Goal: Navigation & Orientation: Find specific page/section

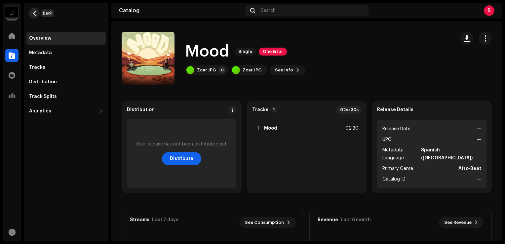
click at [35, 13] on span "button" at bounding box center [34, 13] width 5 height 5
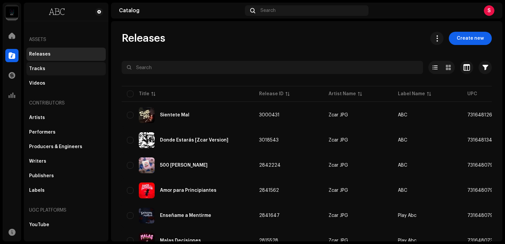
click at [69, 63] on div "Tracks" at bounding box center [65, 68] width 79 height 13
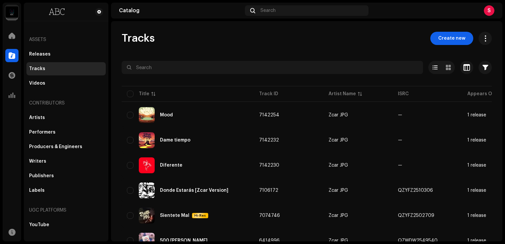
click at [170, 39] on div "Tracks Create new" at bounding box center [307, 38] width 370 height 13
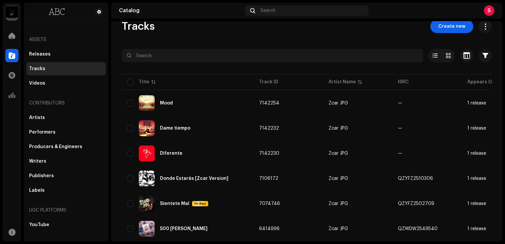
scroll to position [13, 0]
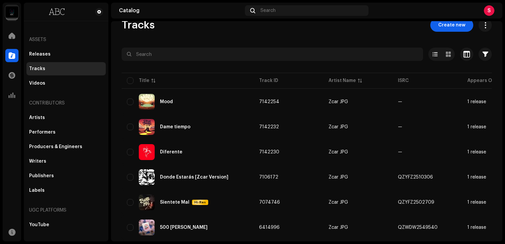
click at [236, 61] on div at bounding box center [307, 66] width 370 height 11
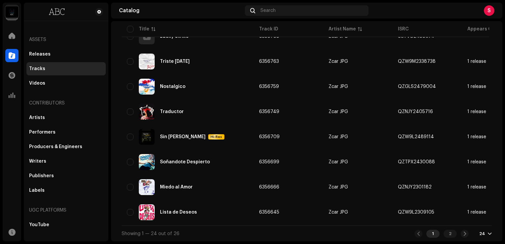
click at [236, 61] on div "Triste [DATE]" at bounding box center [188, 62] width 122 height 16
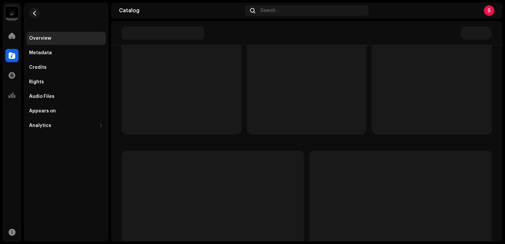
scroll to position [42, 0]
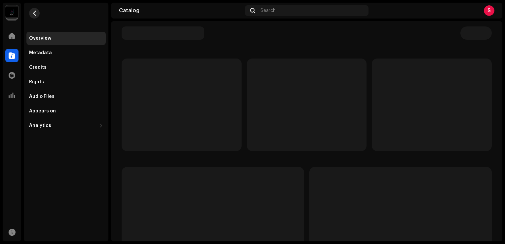
click at [29, 15] on button "button" at bounding box center [34, 13] width 11 height 11
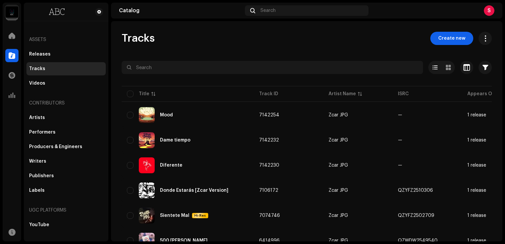
click at [177, 79] on div at bounding box center [307, 79] width 370 height 11
